Goal: Transaction & Acquisition: Subscribe to service/newsletter

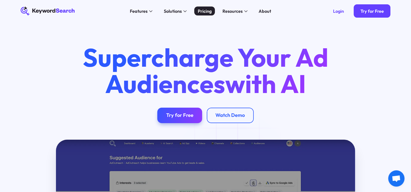
click at [204, 14] on div "Pricing" at bounding box center [205, 11] width 14 height 7
